Goal: Task Accomplishment & Management: Manage account settings

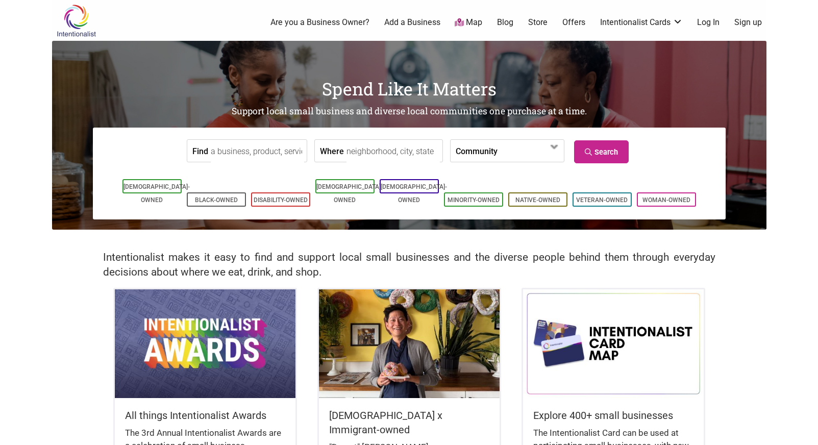
click at [707, 21] on link "Log In" at bounding box center [708, 22] width 22 height 11
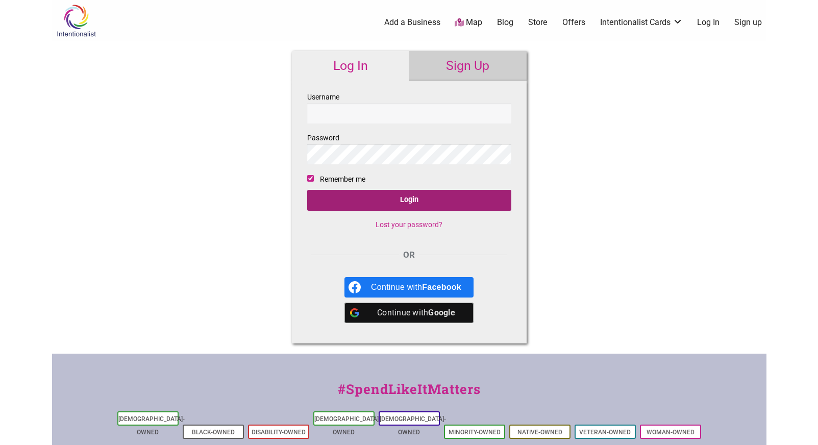
type input "[EMAIL_ADDRESS][DOMAIN_NAME]"
click at [413, 203] on input "Login" at bounding box center [409, 200] width 204 height 21
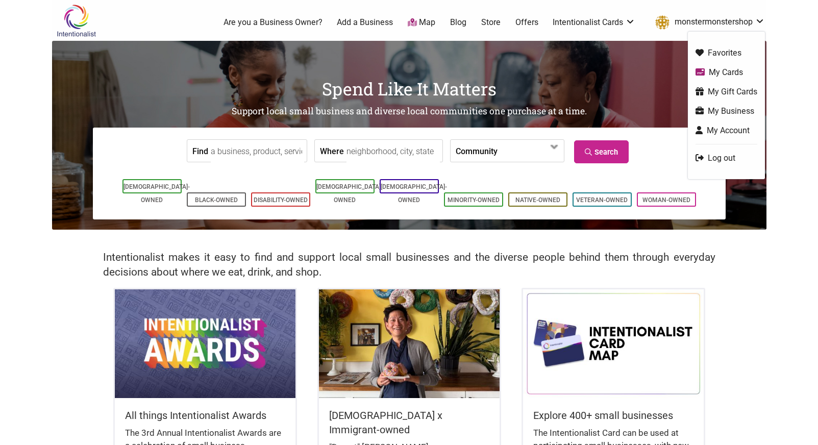
click at [758, 20] on link "monstermonstershop" at bounding box center [707, 22] width 115 height 18
click at [719, 108] on link "My Business" at bounding box center [726, 111] width 62 height 12
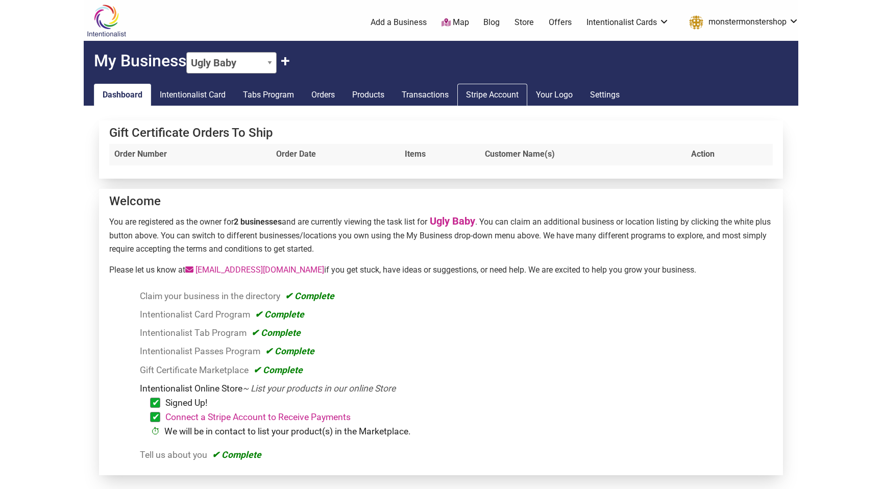
click at [503, 95] on link "Stripe Account" at bounding box center [492, 95] width 70 height 22
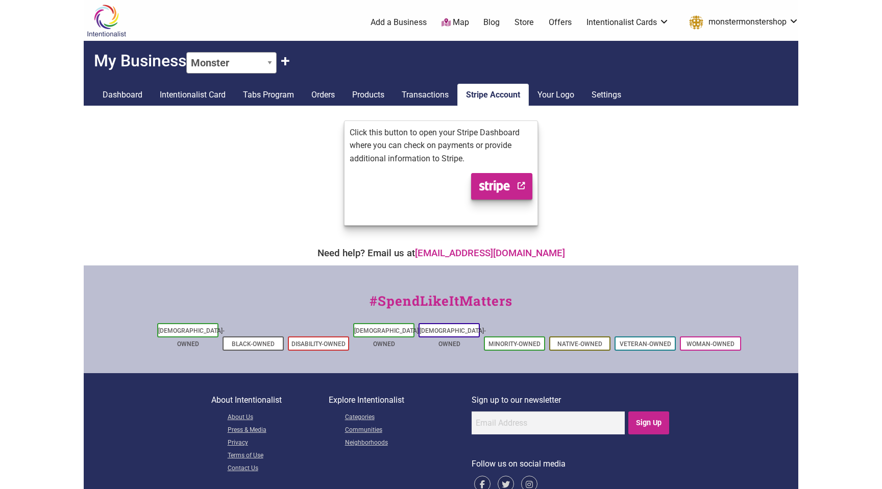
click at [502, 90] on link "Stripe Account" at bounding box center [492, 95] width 71 height 22
click at [500, 190] on icon "Stripe logo" at bounding box center [494, 186] width 31 height 13
click at [121, 95] on link "Dashboard" at bounding box center [122, 95] width 57 height 22
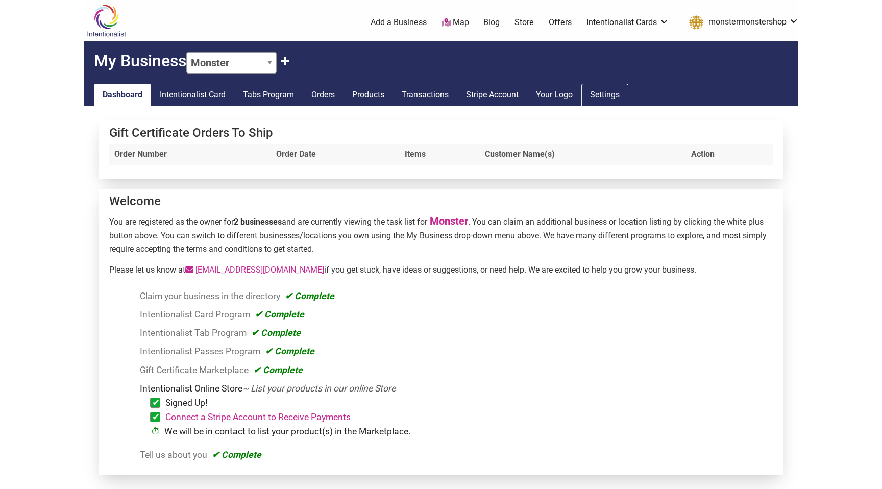
click at [612, 89] on link "Settings" at bounding box center [604, 95] width 47 height 22
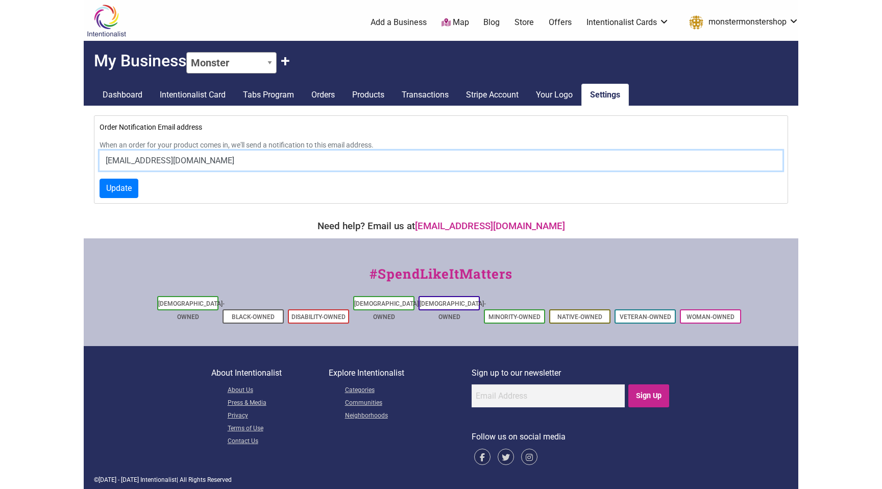
drag, startPoint x: 197, startPoint y: 161, endPoint x: 82, endPoint y: 159, distance: 115.8
click at [82, 159] on body "× Menu 0 Add a Business Map Blog Store Offers Intentionalist Cards Buy Black Ca…" at bounding box center [441, 244] width 882 height 489
click at [464, 227] on link "[EMAIL_ADDRESS][DOMAIN_NAME]" at bounding box center [490, 225] width 150 height 11
drag, startPoint x: 571, startPoint y: 226, endPoint x: 433, endPoint y: 229, distance: 138.8
click at [433, 229] on div "Need help? Email us at [EMAIL_ADDRESS][DOMAIN_NAME]" at bounding box center [441, 226] width 704 height 14
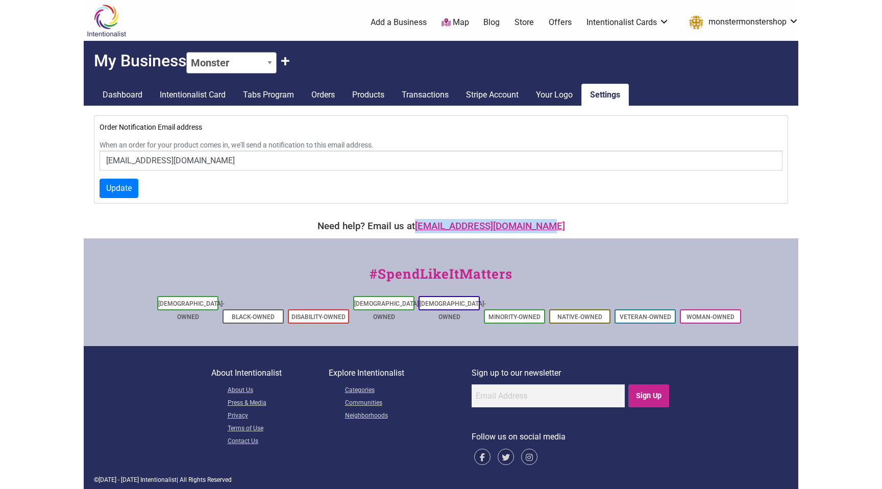
copy link "[EMAIL_ADDRESS][DOMAIN_NAME]"
